Goal: Task Accomplishment & Management: Use online tool/utility

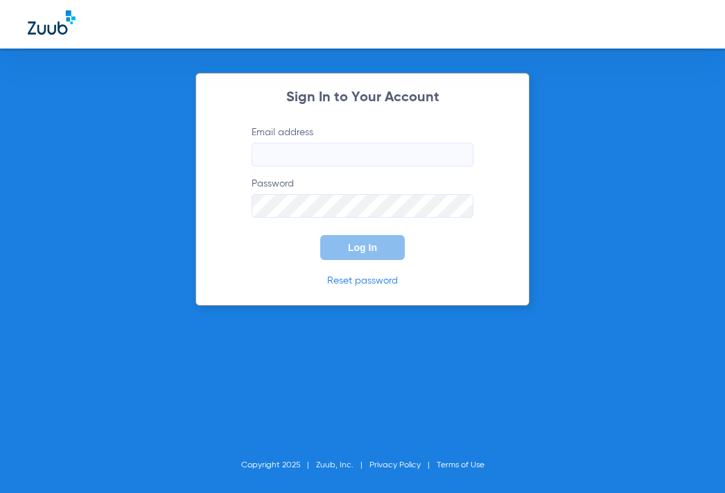
type input "[EMAIL_ADDRESS][DOMAIN_NAME]"
click at [361, 259] on button "Log In" at bounding box center [362, 247] width 85 height 25
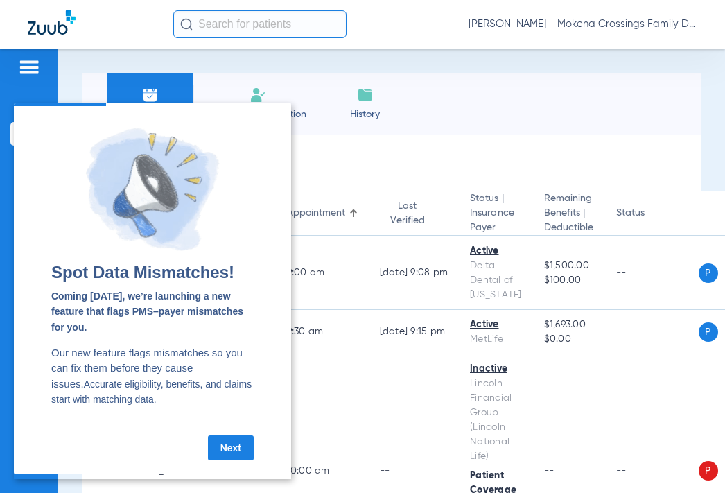
click at [236, 453] on link "Next" at bounding box center [231, 448] width 46 height 25
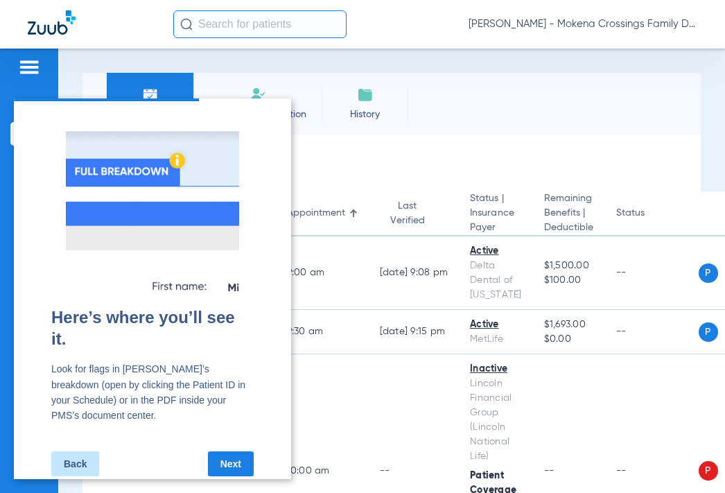
click at [235, 451] on link "Next" at bounding box center [231, 463] width 46 height 25
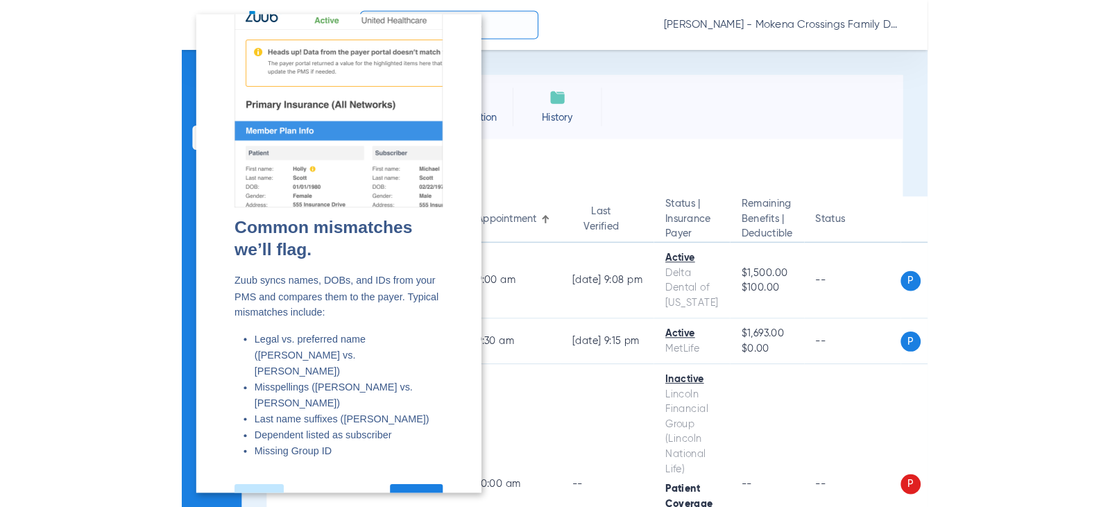
scroll to position [50, 0]
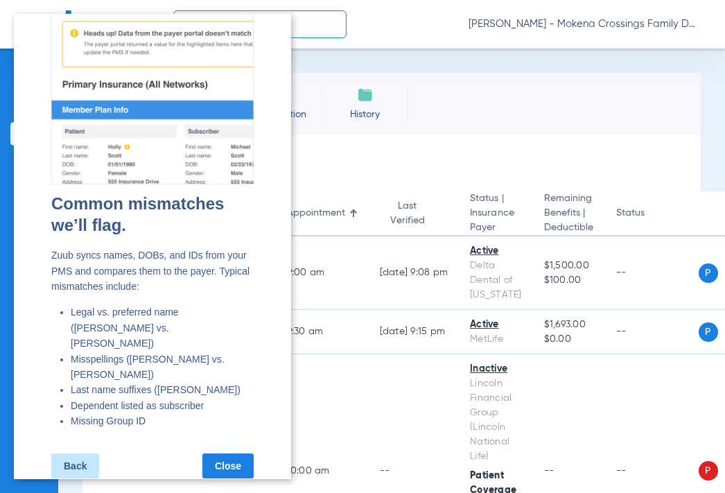
click at [232, 454] on link "Close" at bounding box center [228, 466] width 51 height 25
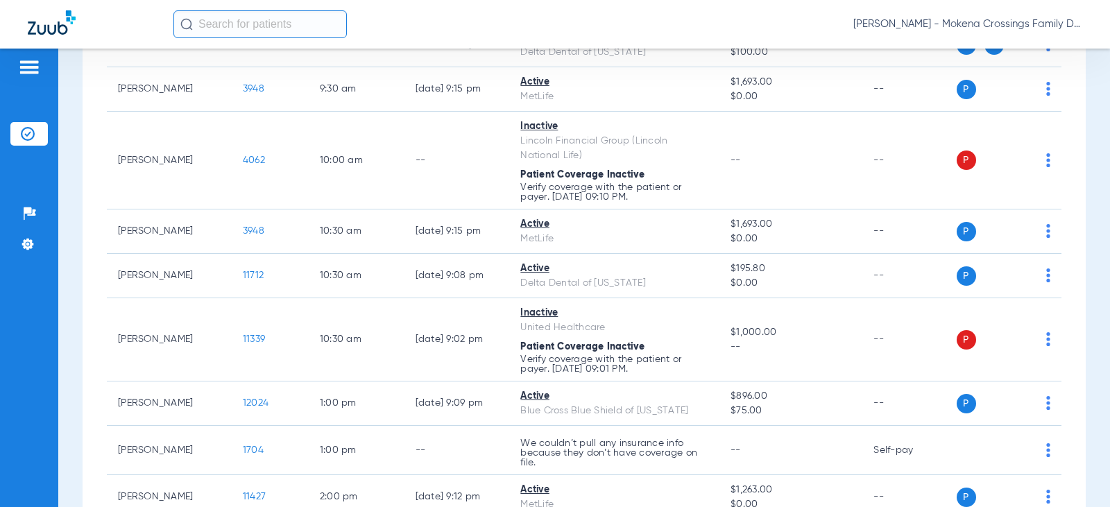
scroll to position [0, 0]
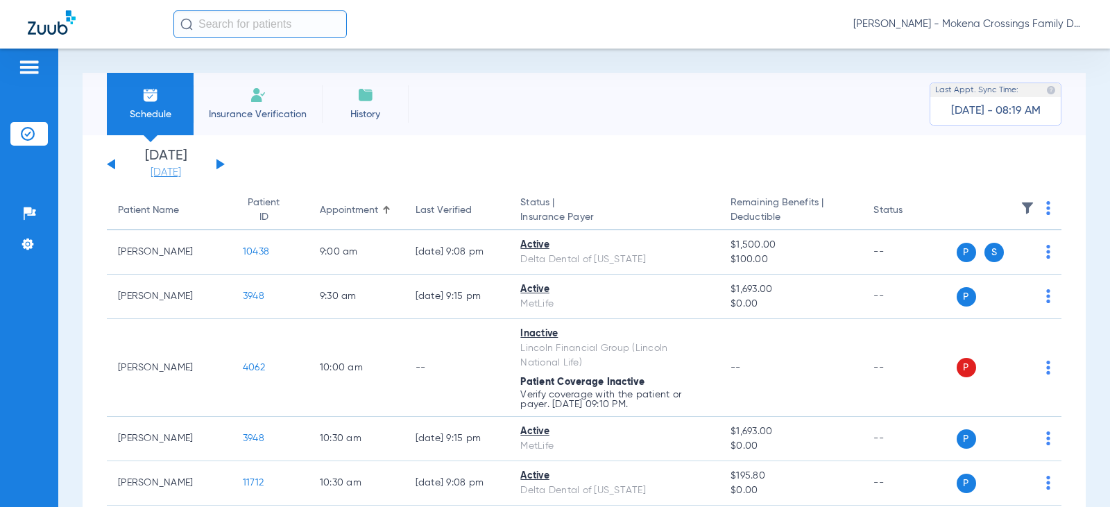
click at [185, 172] on link "[DATE]" at bounding box center [165, 173] width 83 height 14
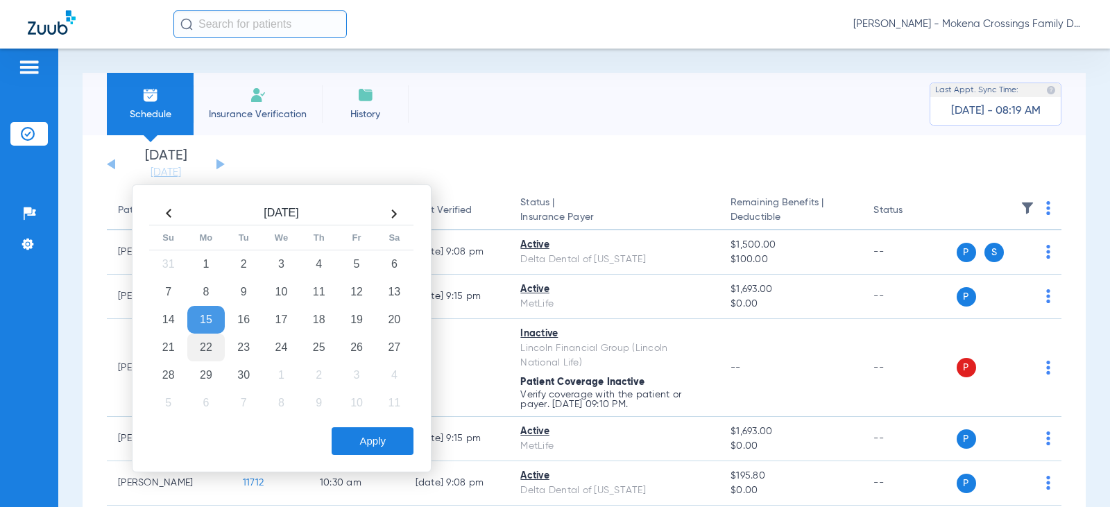
click at [211, 345] on td "22" at bounding box center [205, 348] width 37 height 28
click at [388, 436] on button "Apply" at bounding box center [372, 441] width 82 height 28
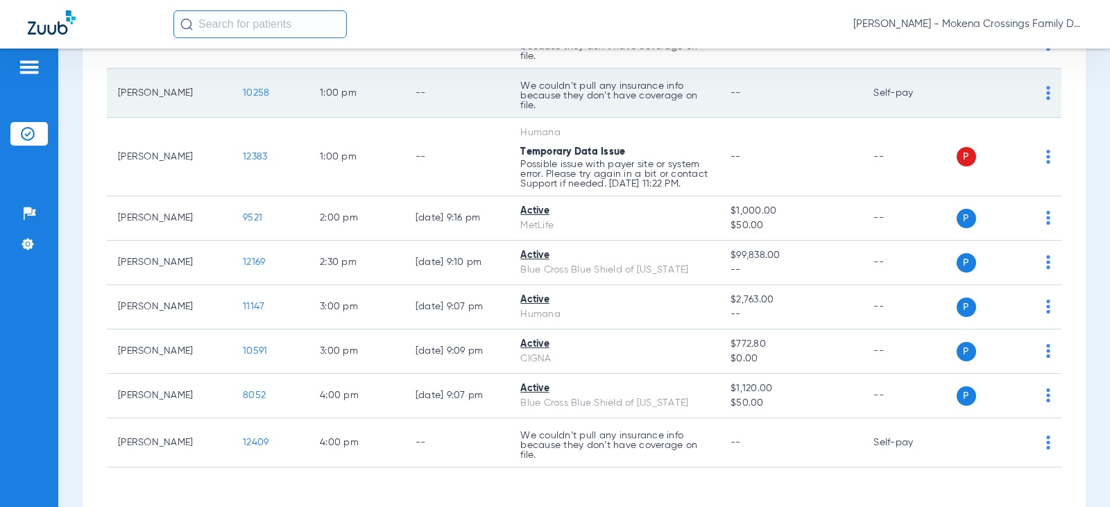
scroll to position [693, 0]
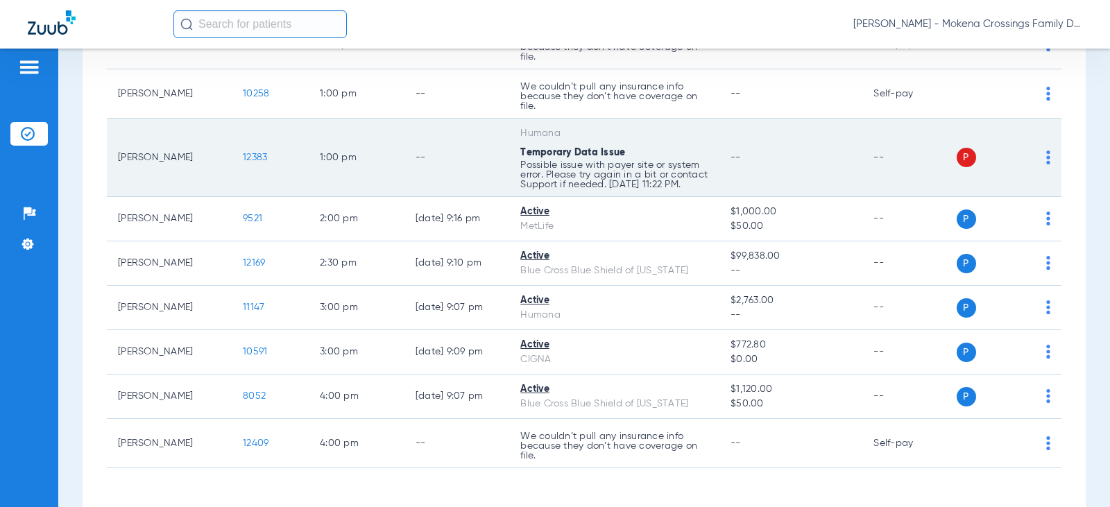
click at [246, 162] on span "12383" at bounding box center [255, 158] width 24 height 10
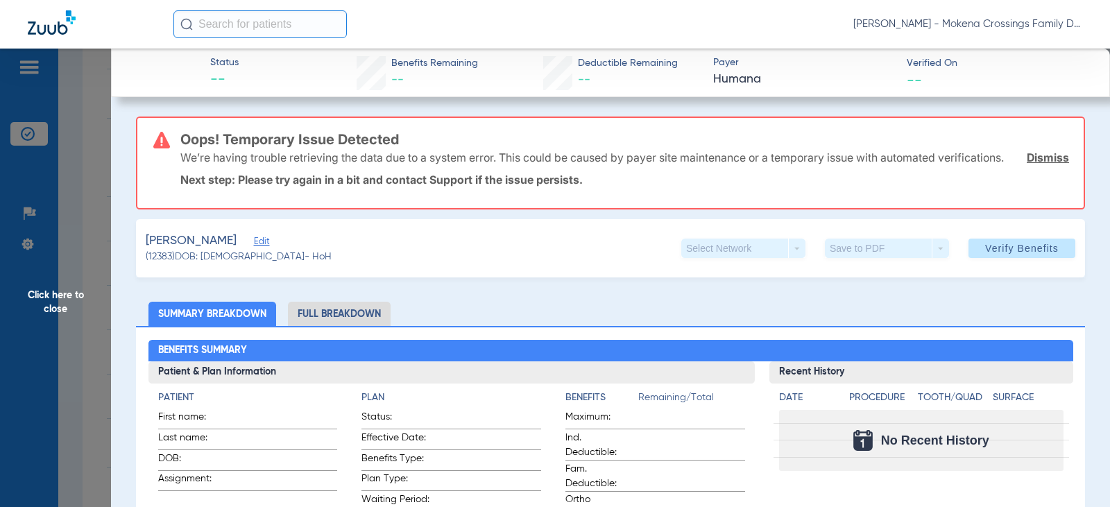
click at [87, 150] on span "Click here to close" at bounding box center [55, 302] width 111 height 507
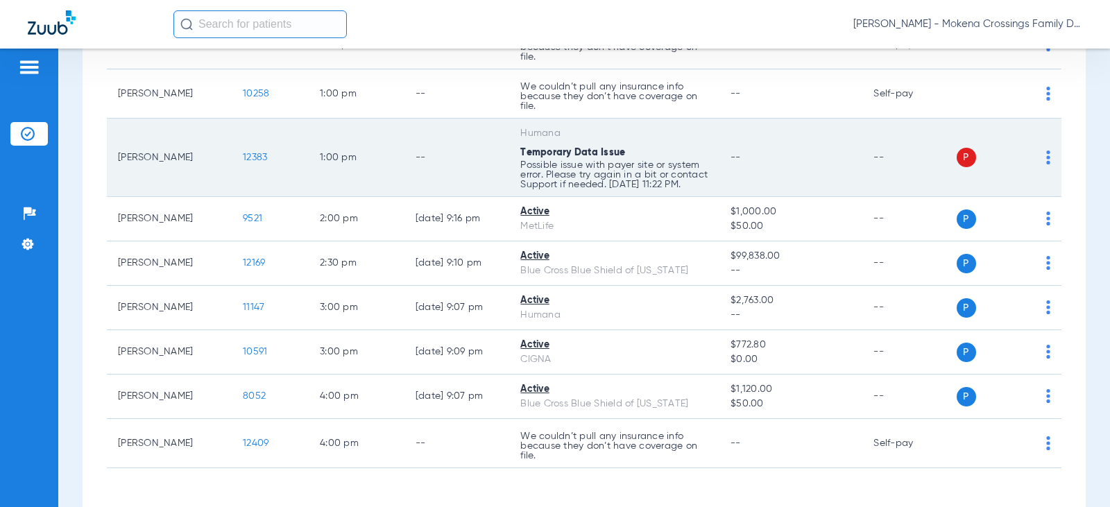
click at [725, 164] on img at bounding box center [1048, 157] width 4 height 14
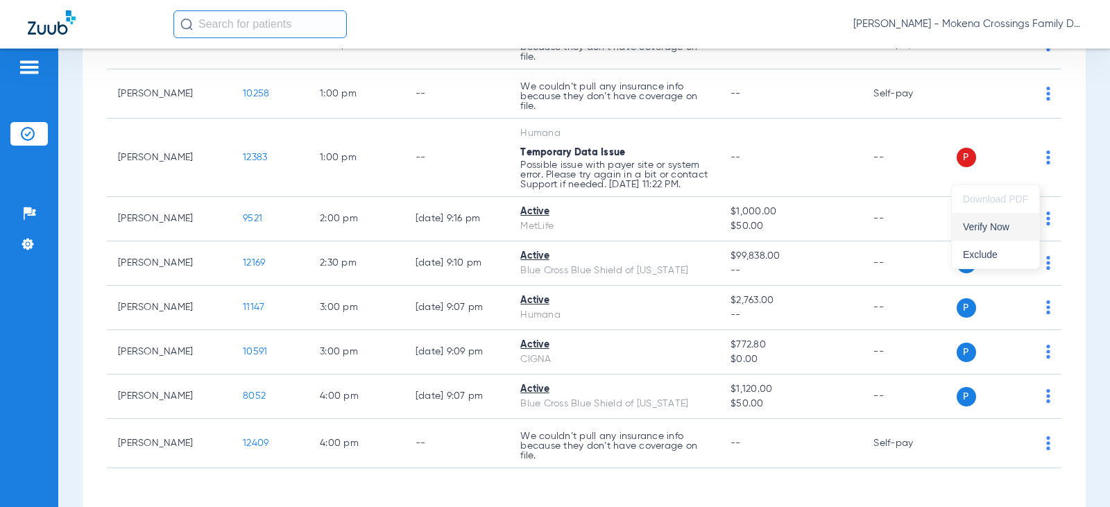
click at [725, 236] on button "Verify Now" at bounding box center [994, 227] width 87 height 28
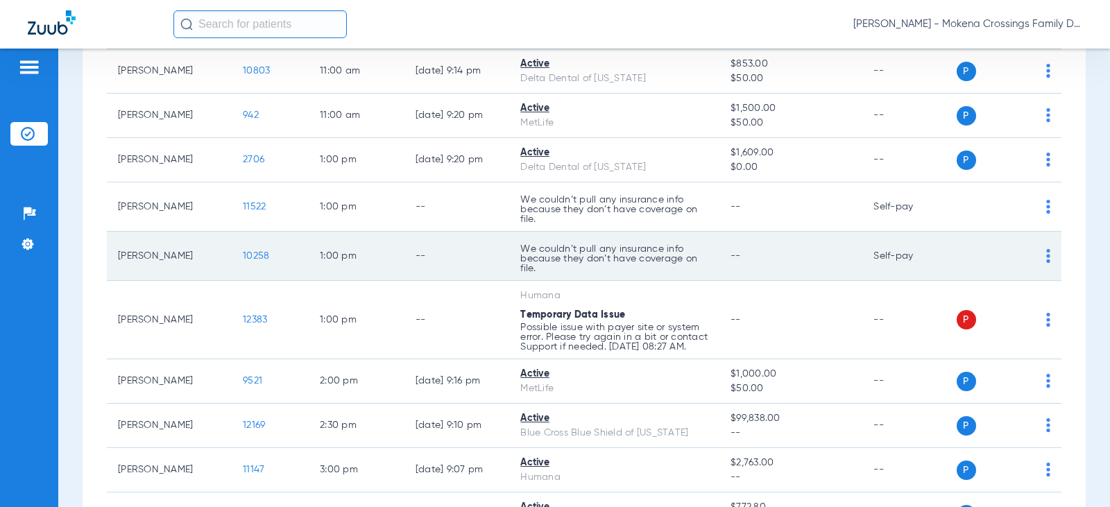
scroll to position [555, 0]
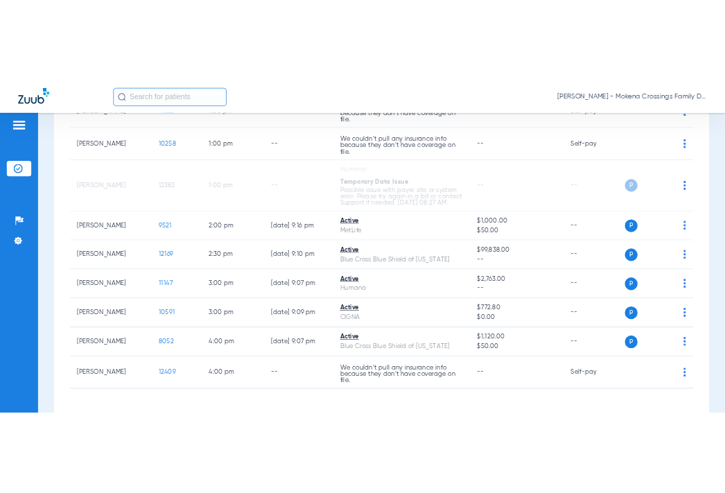
scroll to position [579, 0]
